Goal: Transaction & Acquisition: Subscribe to service/newsletter

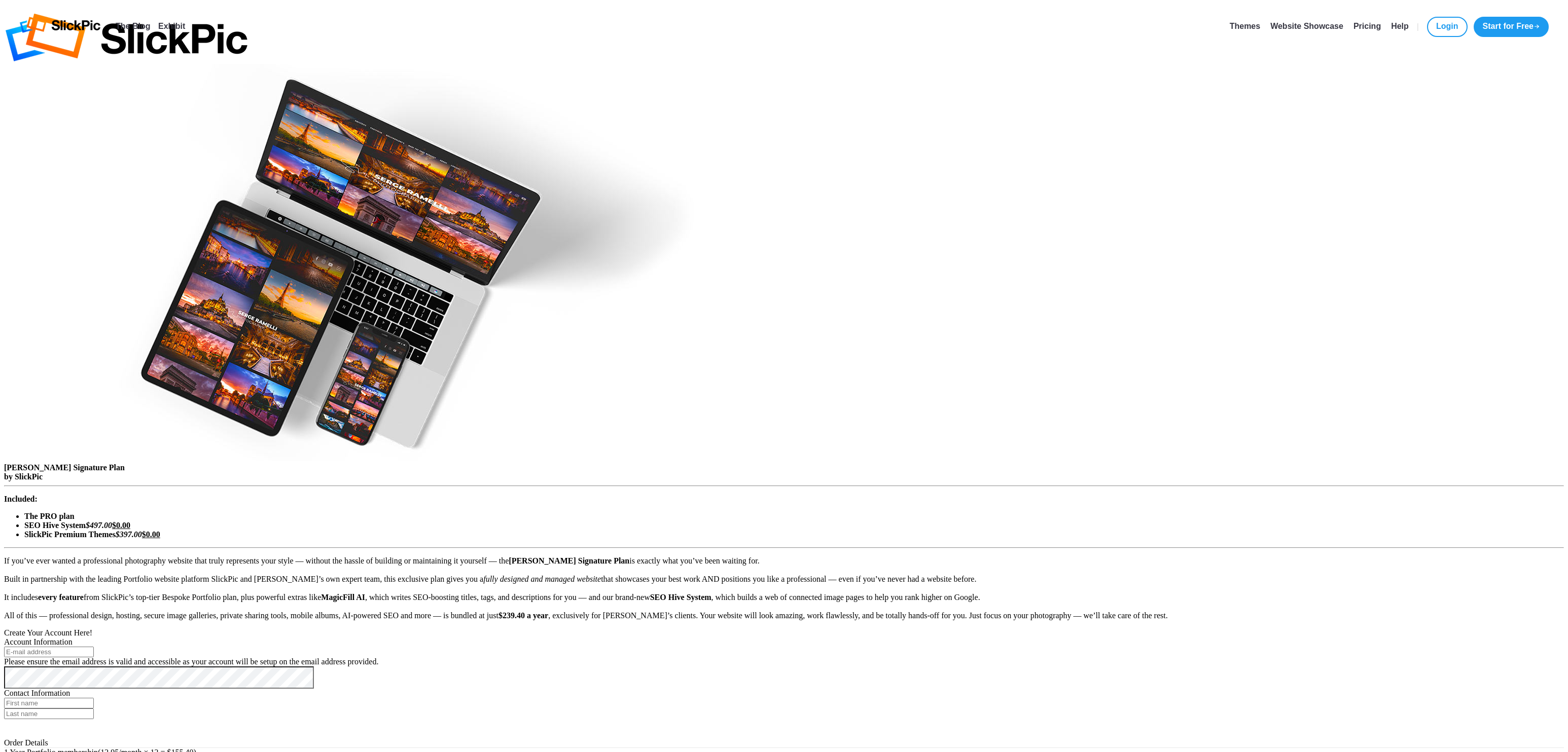
type input "[EMAIL_ADDRESS][DOMAIN_NAME]"
click at [94, 647] on input "[EMAIL_ADDRESS][DOMAIN_NAME]" at bounding box center [49, 652] width 89 height 10
type input "[EMAIL_ADDRESS][DOMAIN_NAME]"
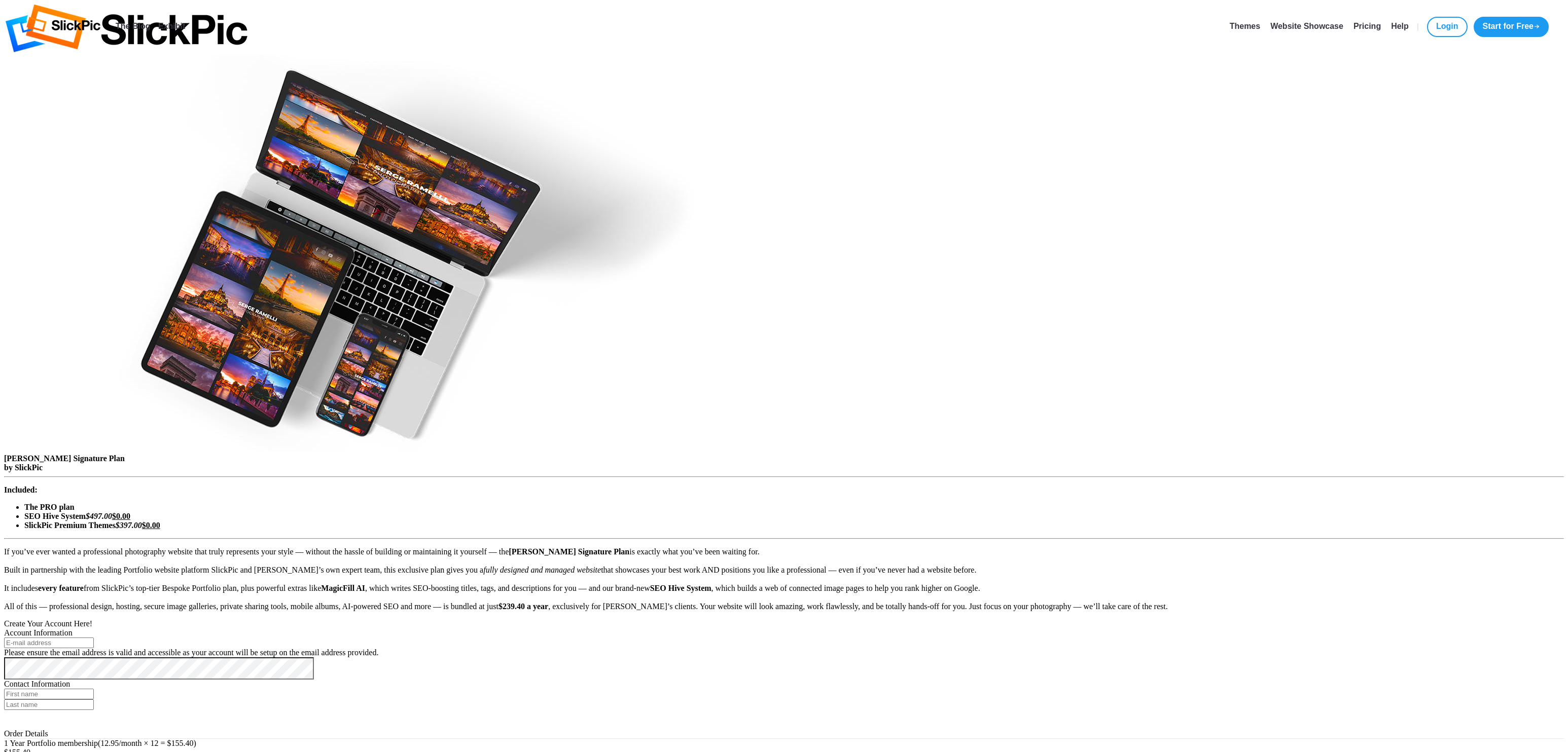
type input "[EMAIL_ADDRESS][DOMAIN_NAME]"
